Goal: Book appointment/travel/reservation

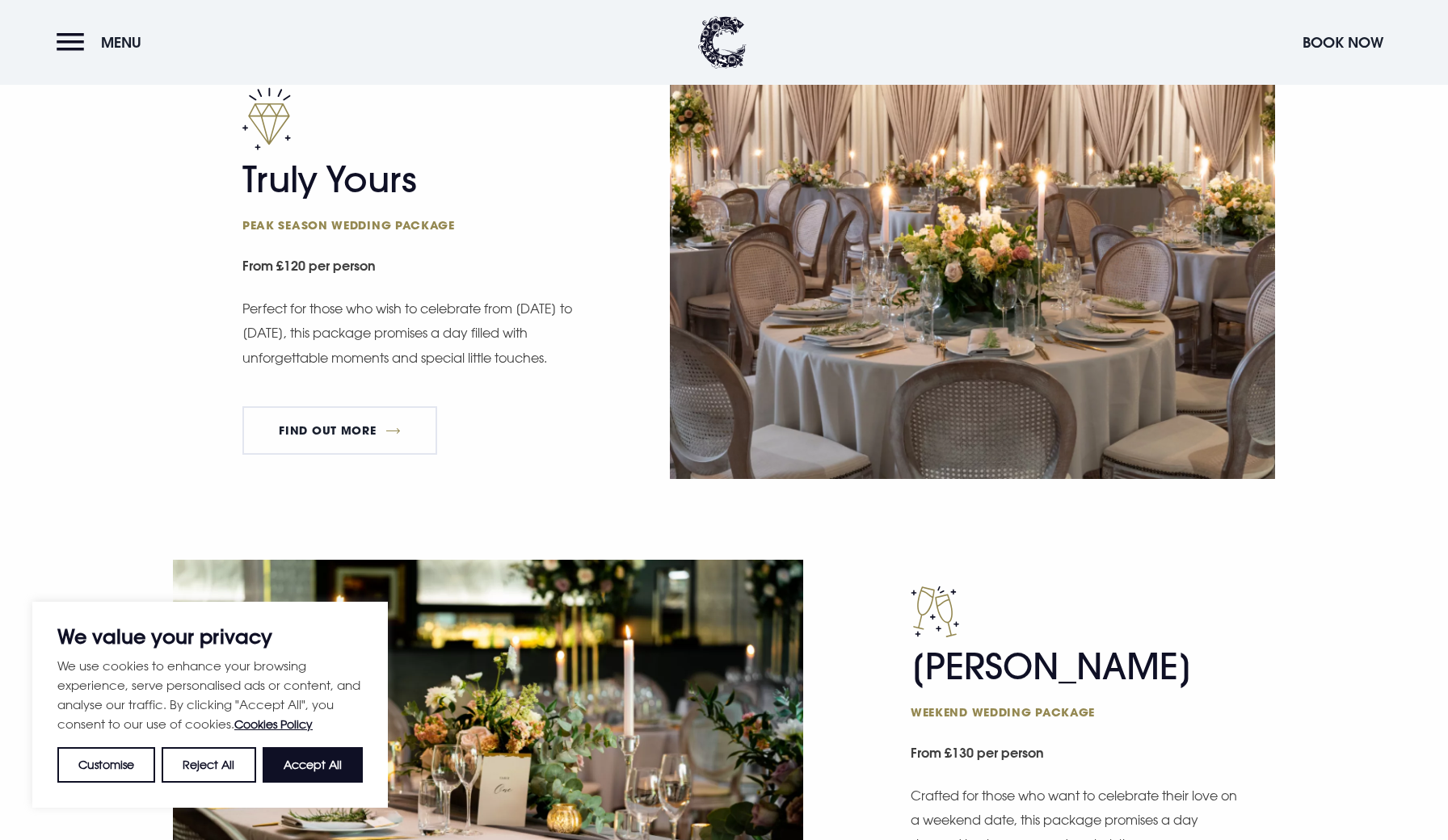
scroll to position [963, 0]
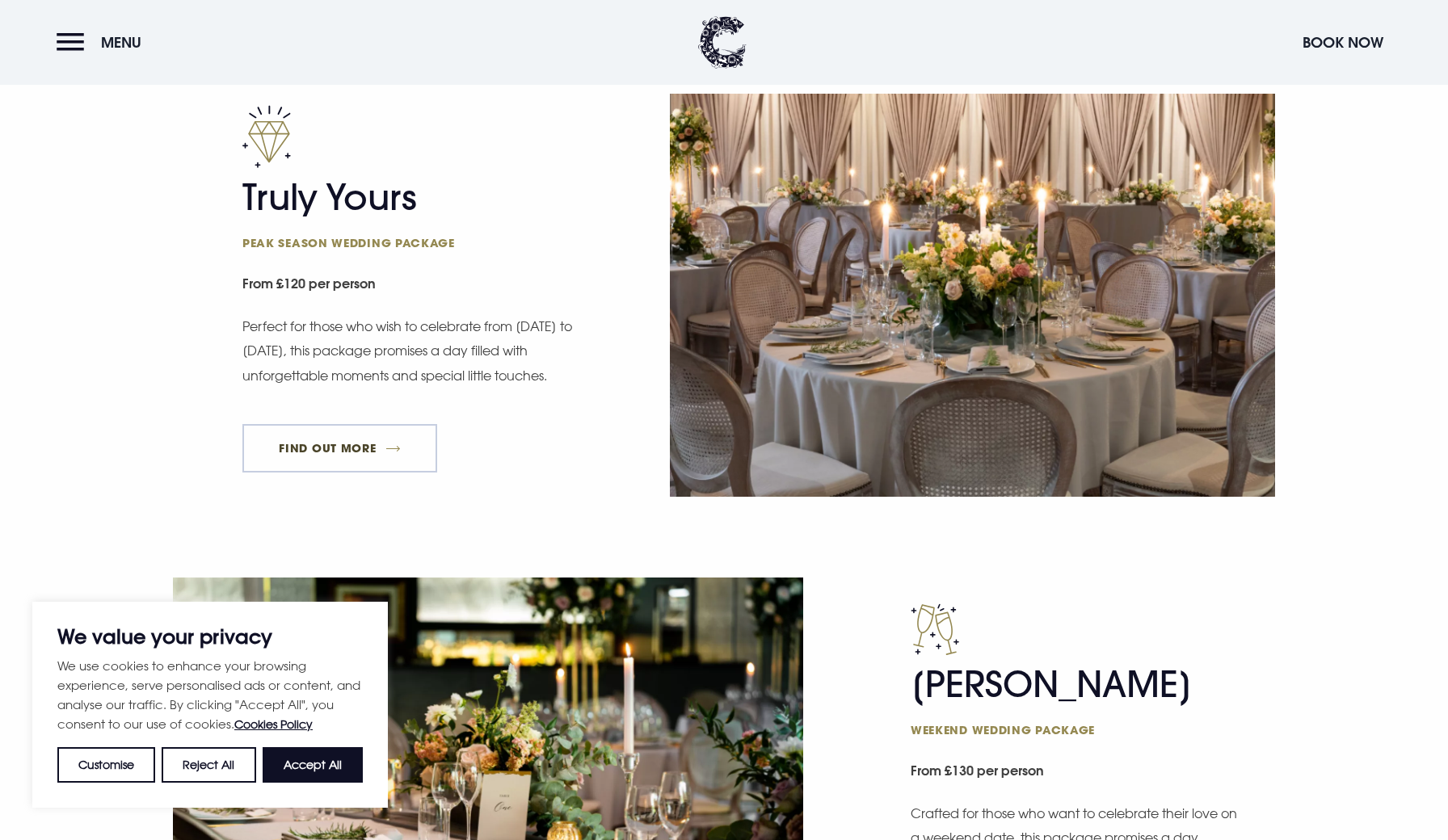
click at [380, 438] on link "FIND OUT MORE" at bounding box center [339, 449] width 194 height 49
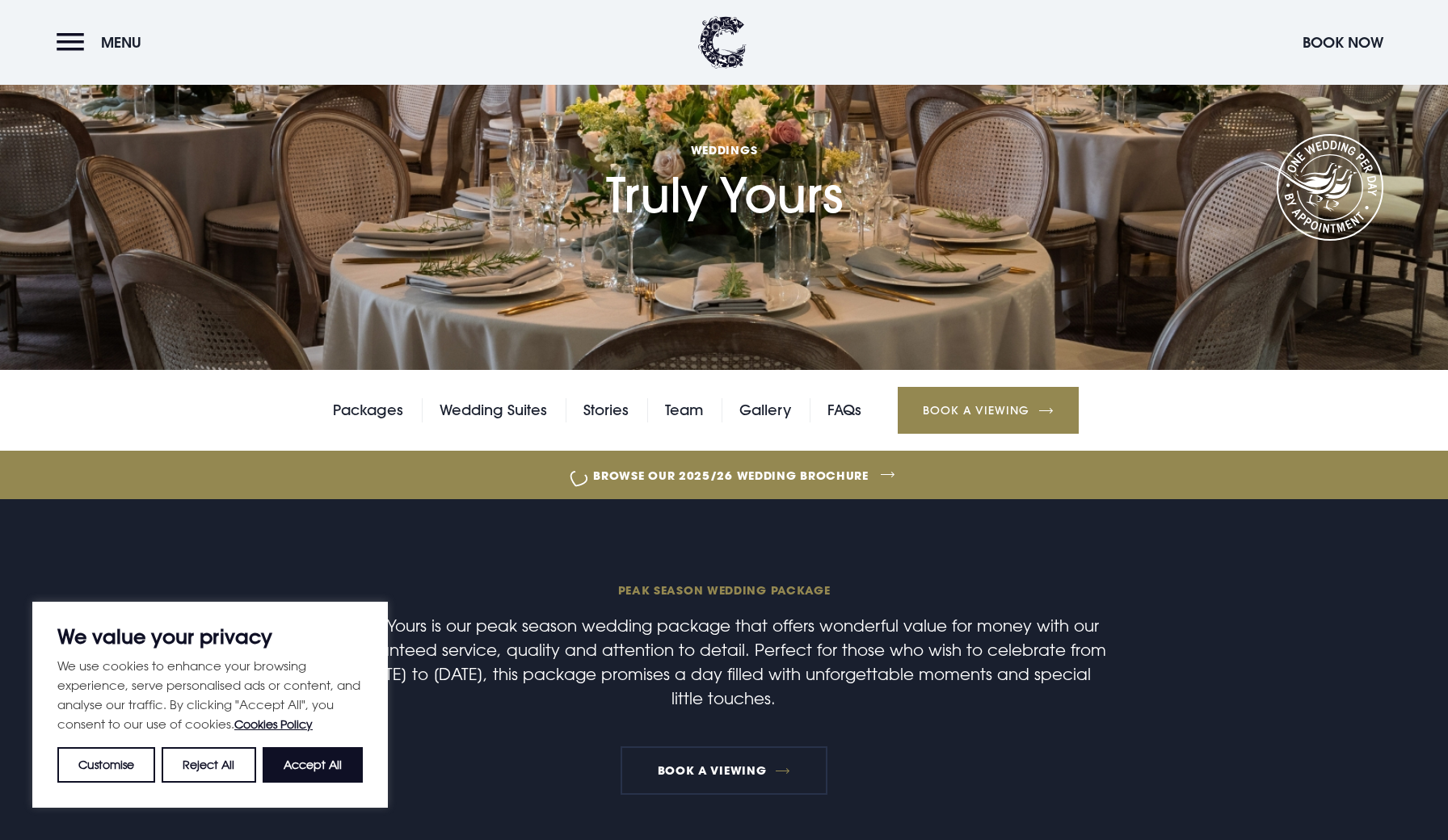
scroll to position [428, 0]
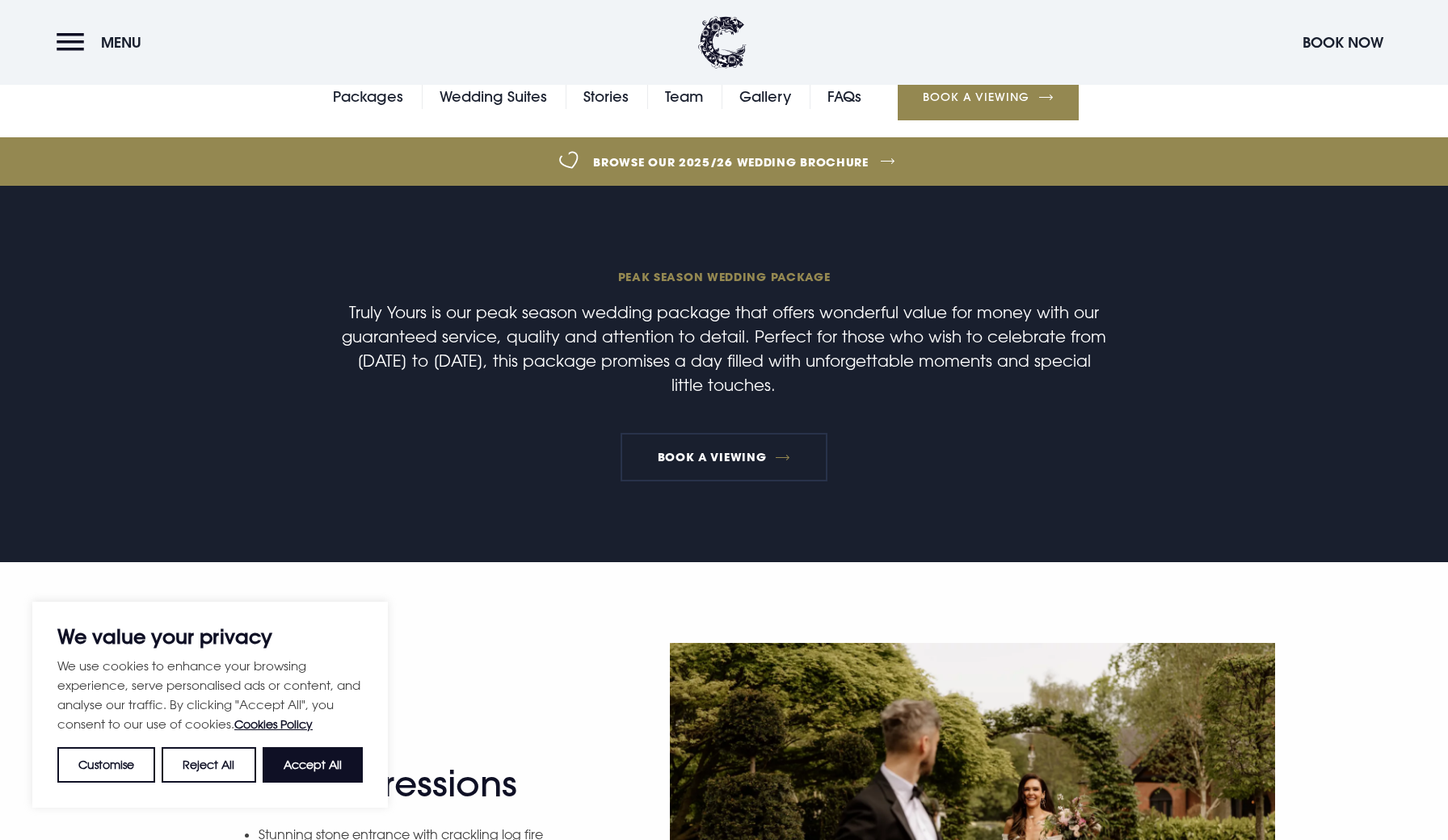
click at [781, 161] on link "Browse our 2025/26 wedding brochure" at bounding box center [731, 162] width 3172 height 61
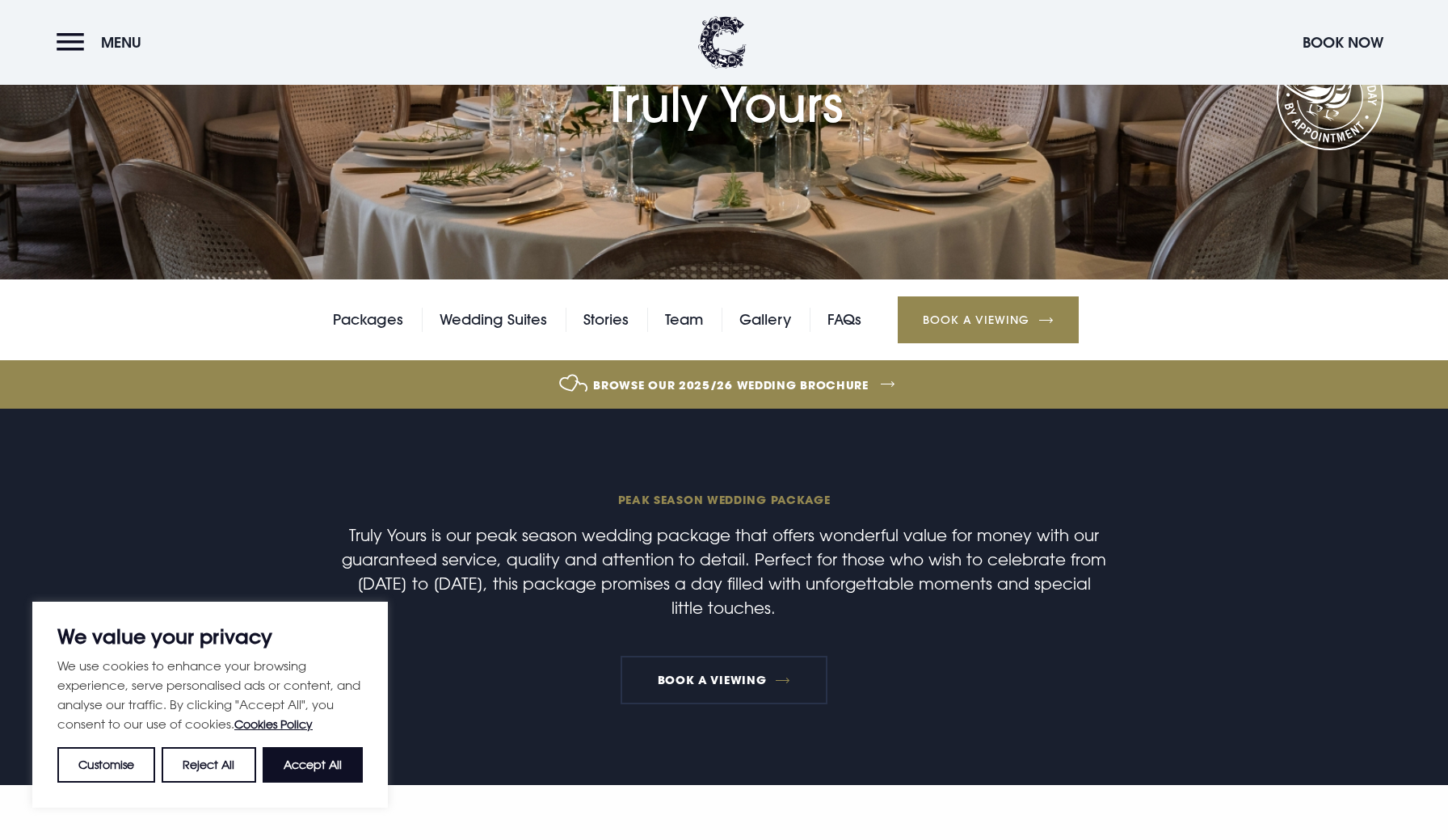
scroll to position [206, 0]
click at [696, 664] on link "Book a Viewing" at bounding box center [724, 679] width 207 height 49
click at [490, 325] on link "Wedding Suites" at bounding box center [493, 319] width 108 height 24
click at [626, 384] on link "Browse our 2025/26 wedding brochure" at bounding box center [731, 384] width 3172 height 61
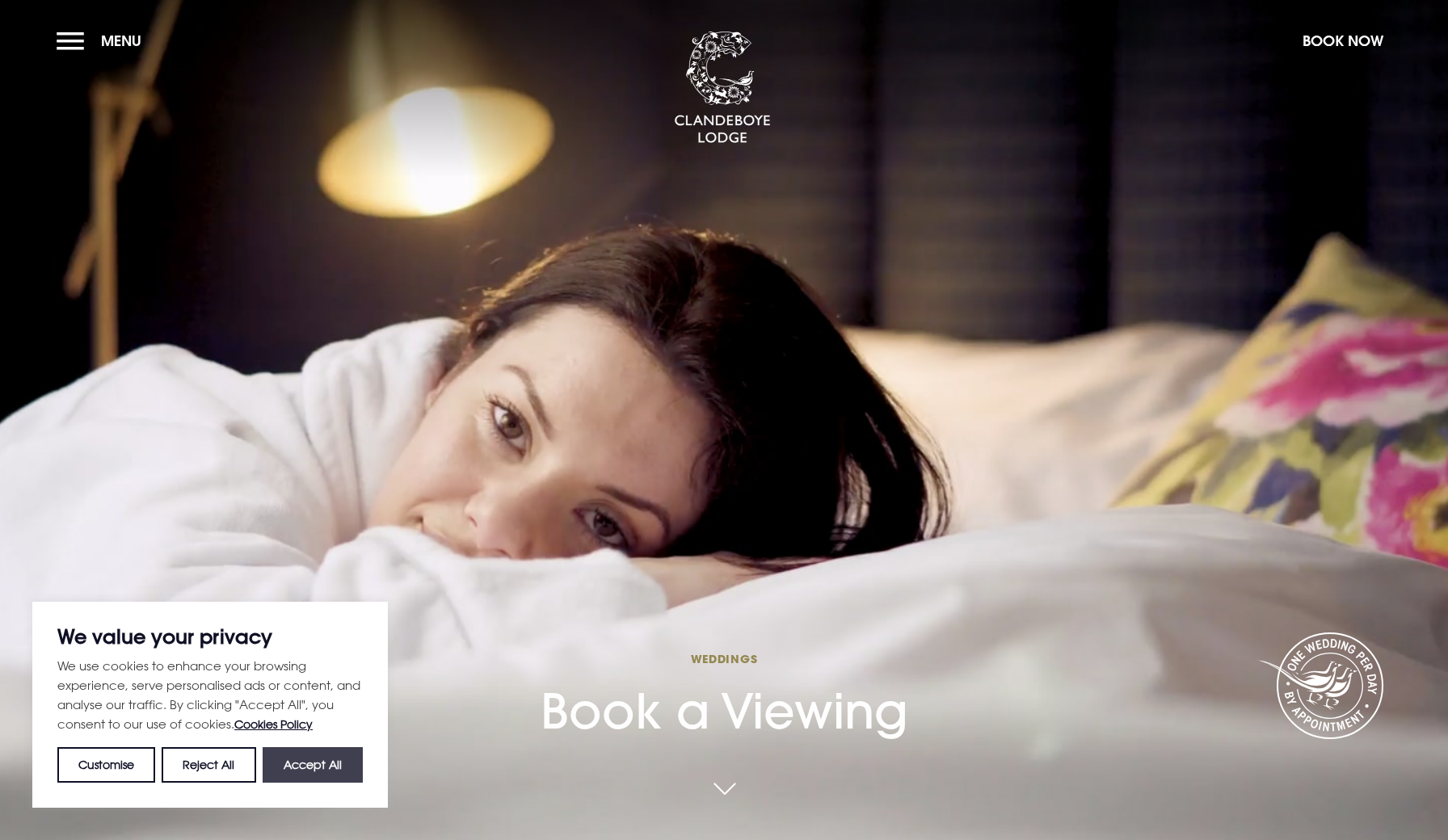
click at [352, 756] on button "Accept All" at bounding box center [313, 765] width 100 height 36
checkbox input "true"
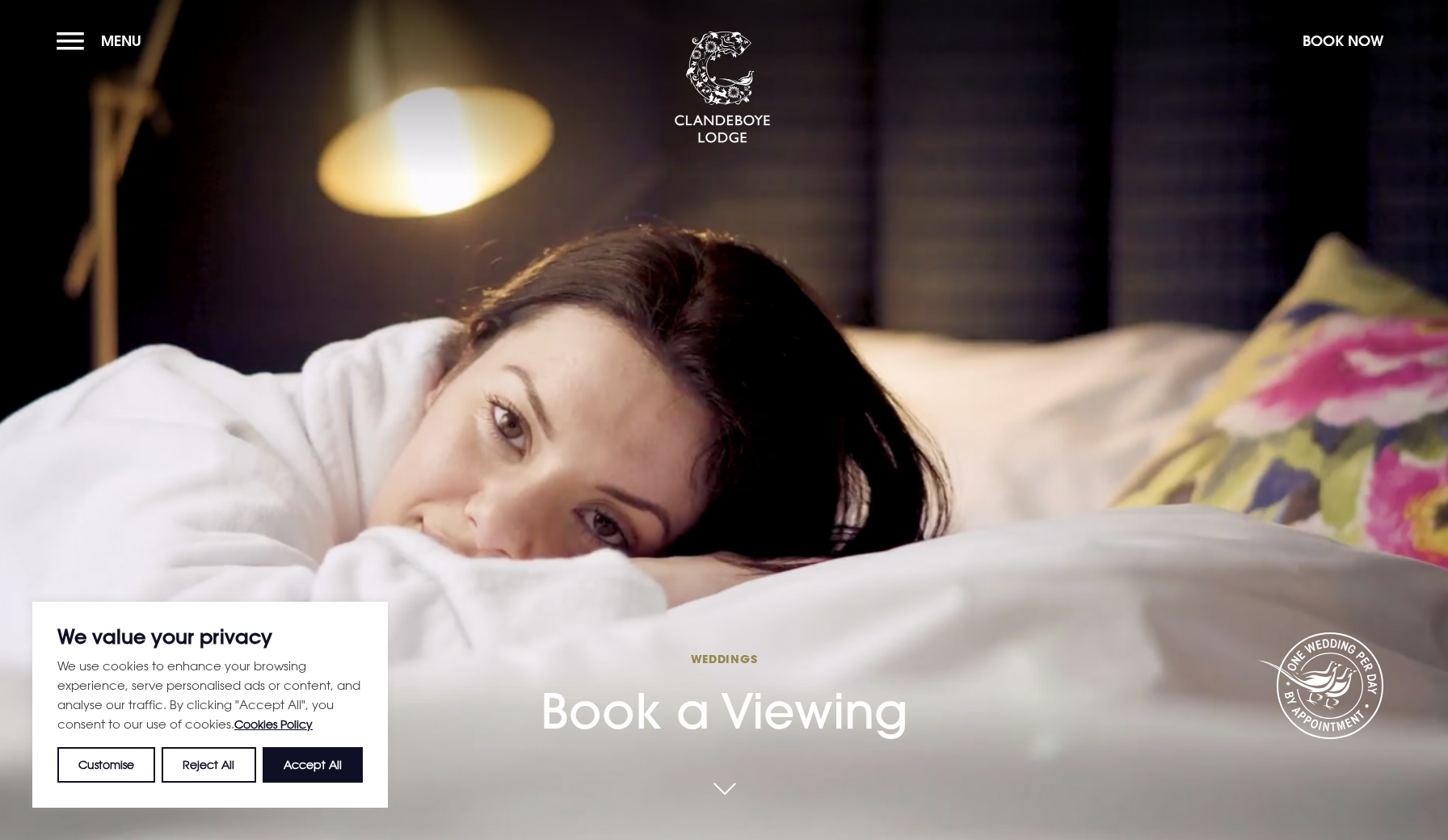
checkbox input "true"
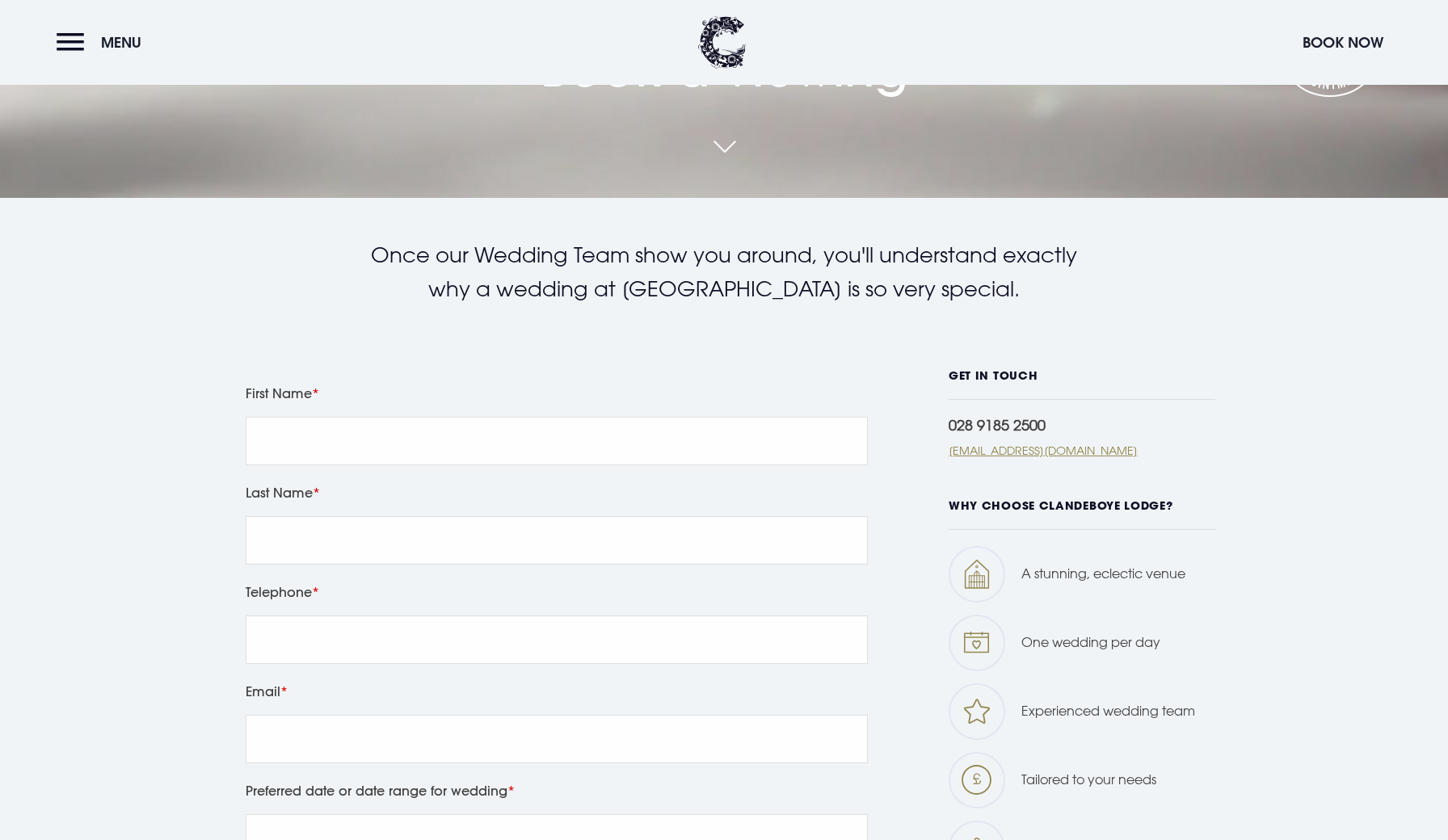
scroll to position [644, 0]
